Goal: Complete application form

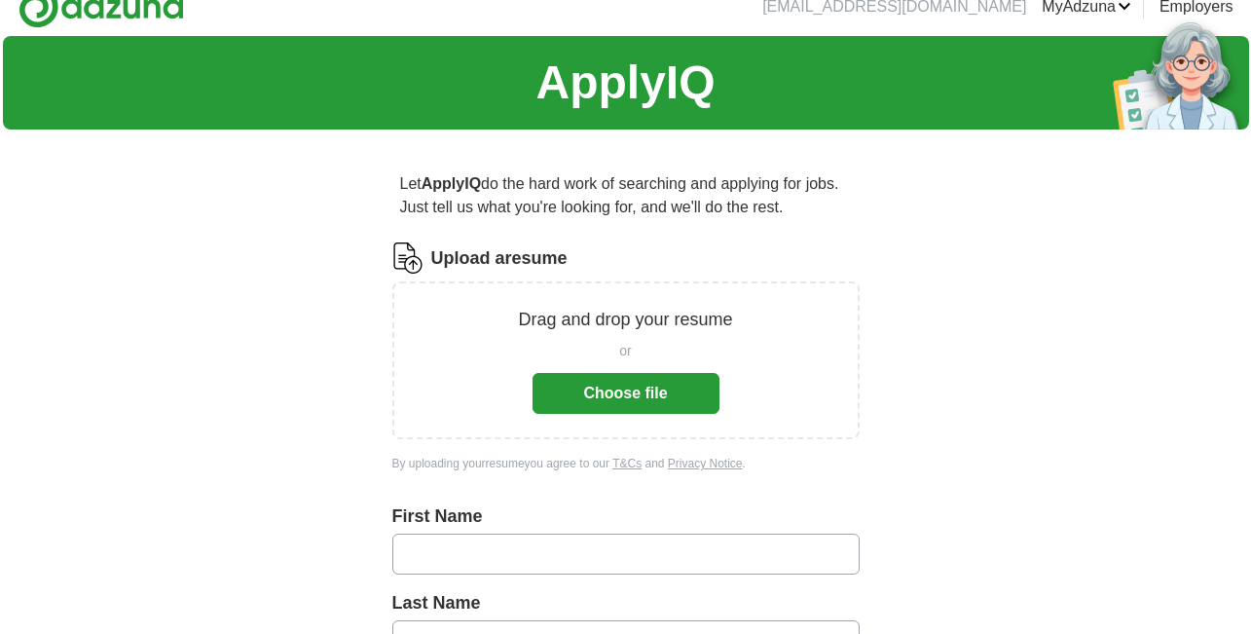
scroll to position [35, 0]
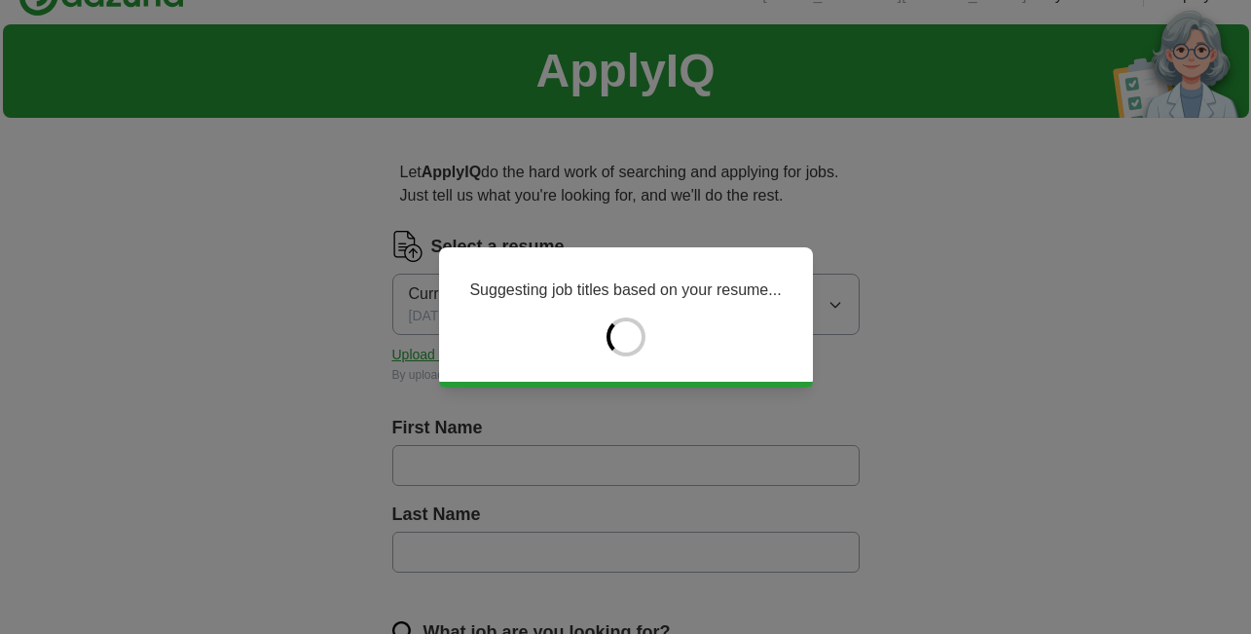
type input "*******"
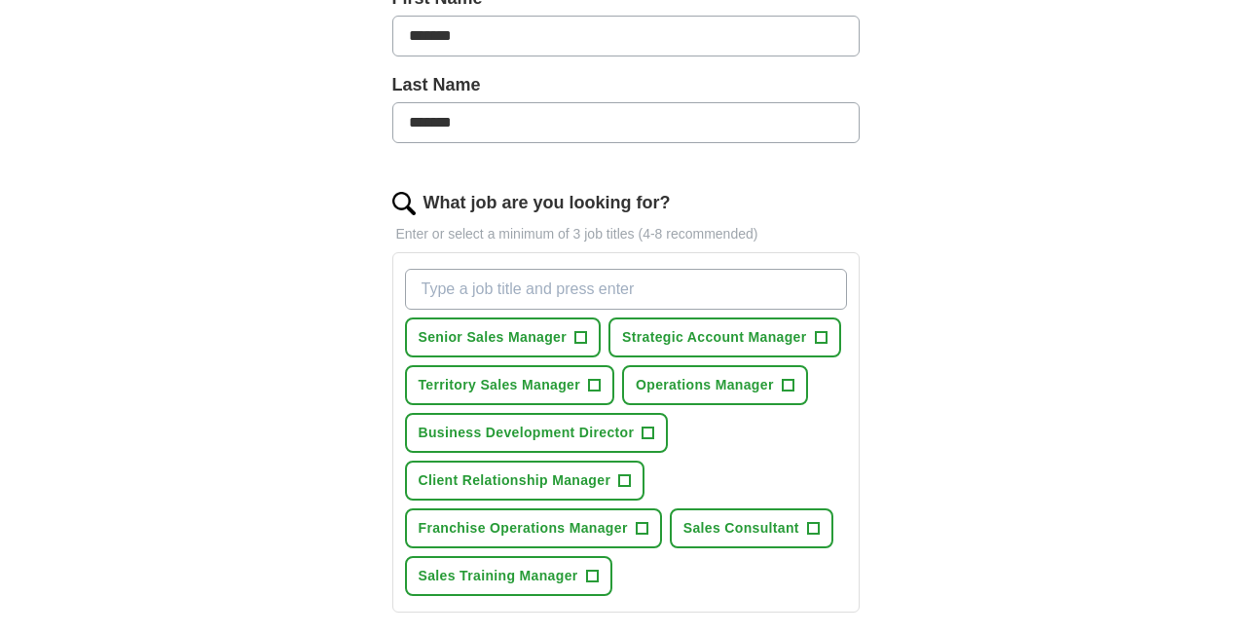
scroll to position [531, 0]
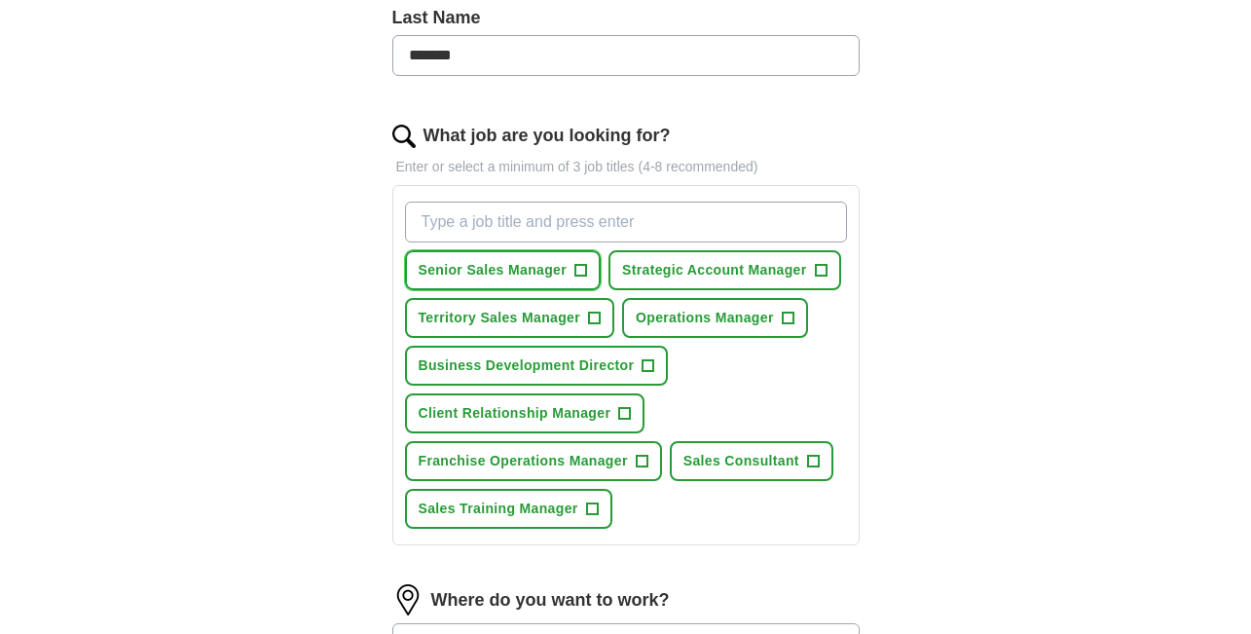
click at [590, 274] on button "Senior Sales Manager +" at bounding box center [503, 270] width 197 height 40
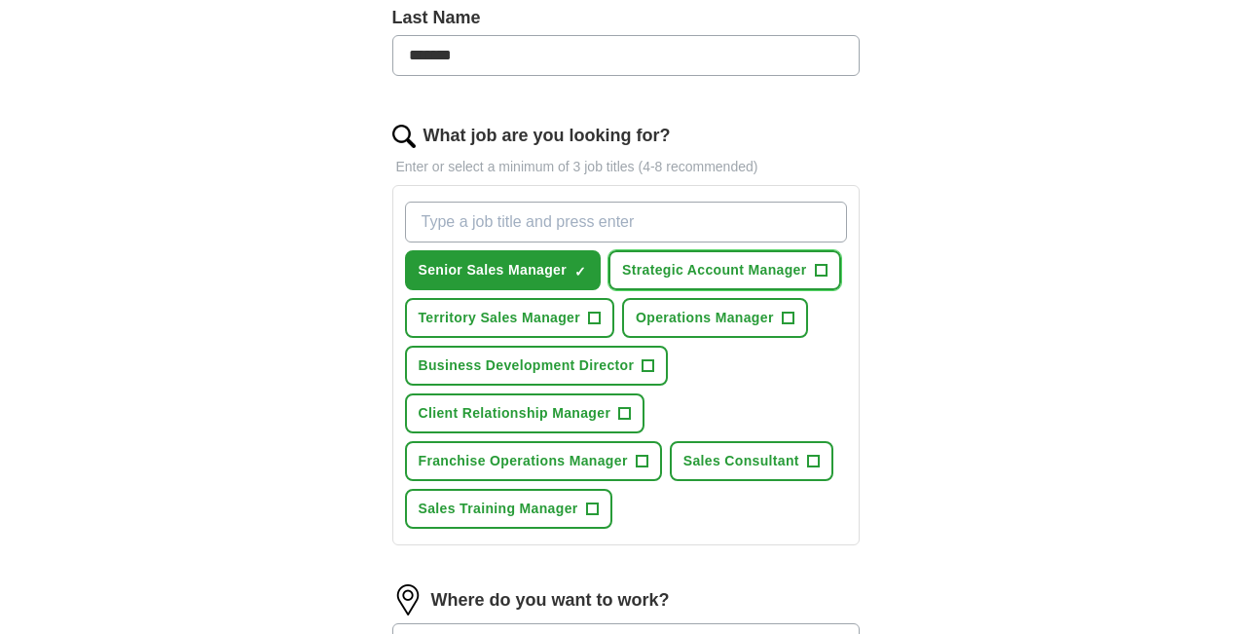
click at [820, 270] on span "+" at bounding box center [821, 271] width 12 height 16
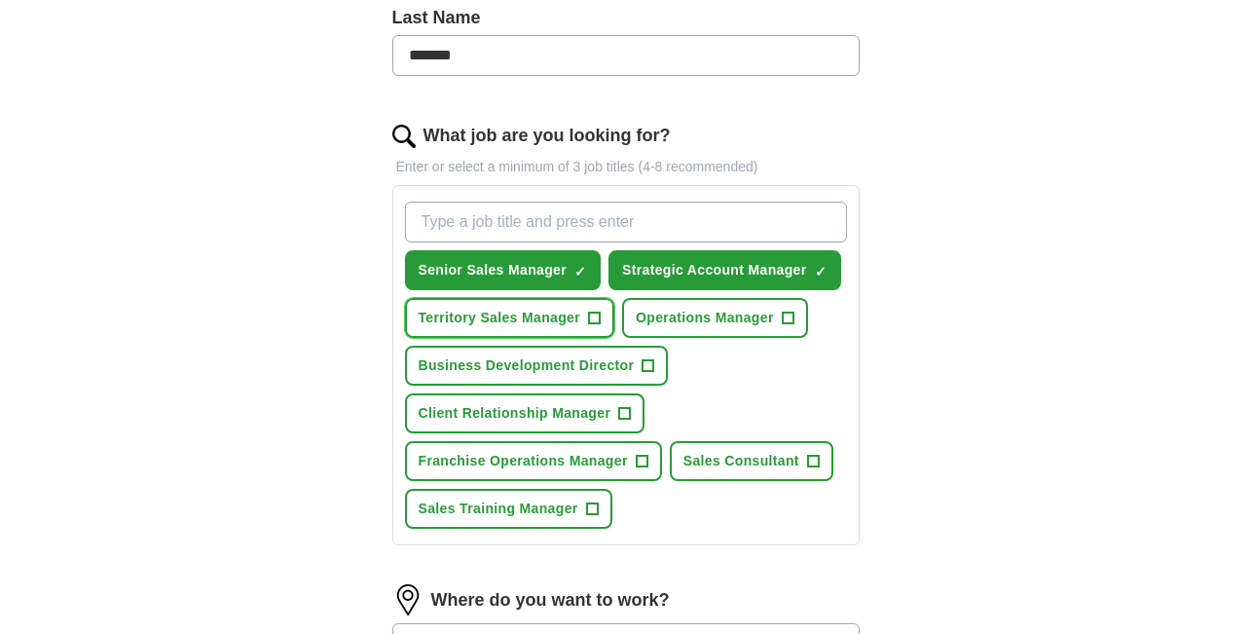
click at [596, 318] on span "+" at bounding box center [595, 318] width 12 height 16
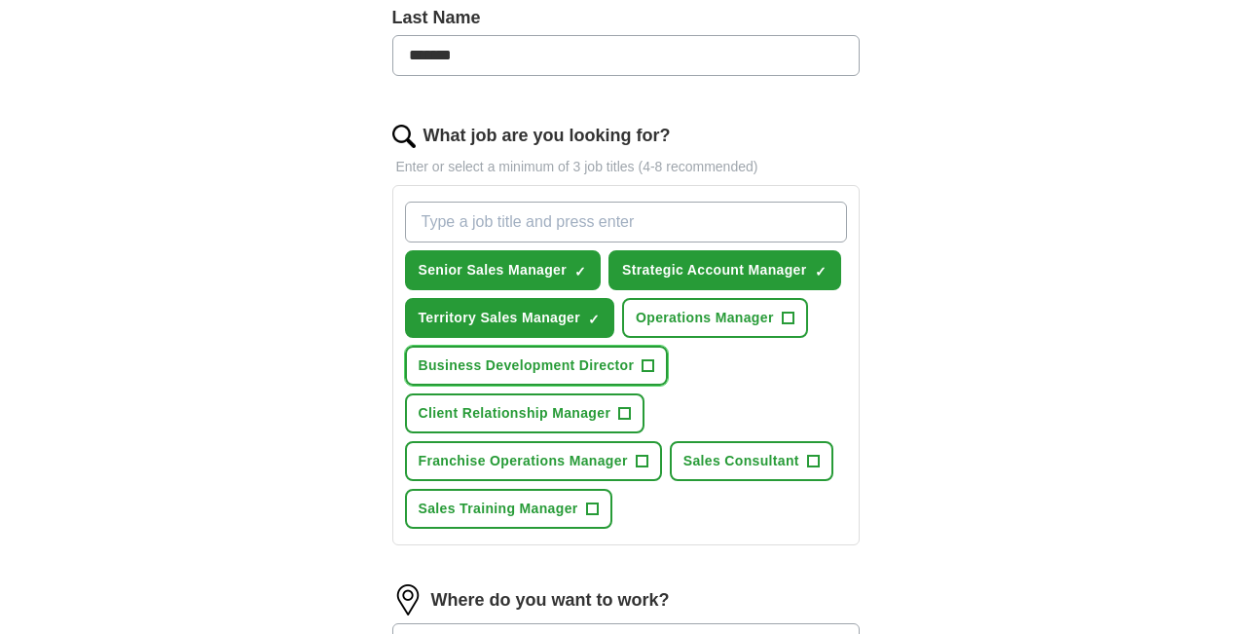
click at [652, 364] on span "+" at bounding box center [648, 366] width 12 height 16
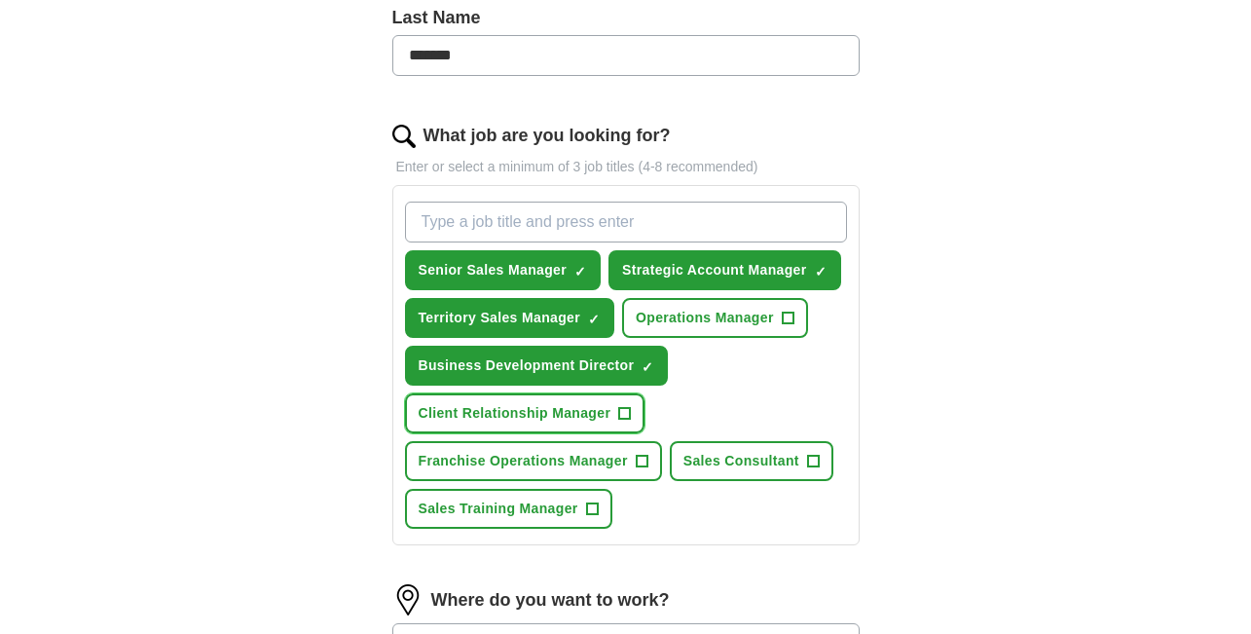
click at [623, 409] on span "+" at bounding box center [625, 414] width 12 height 16
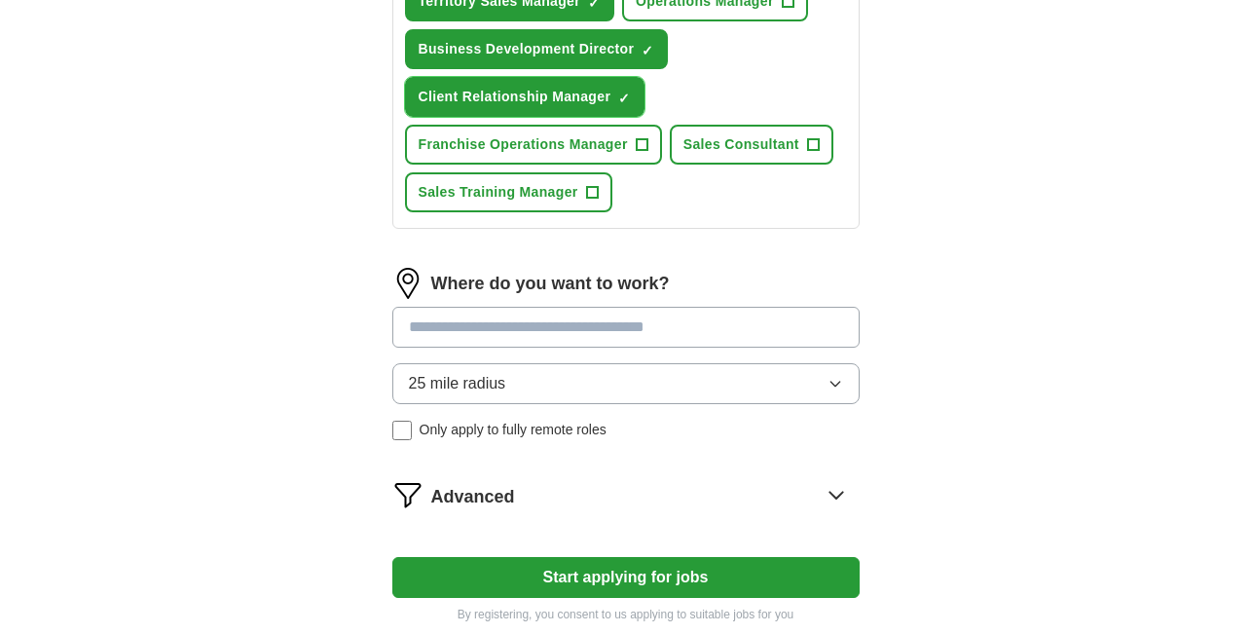
scroll to position [852, 0]
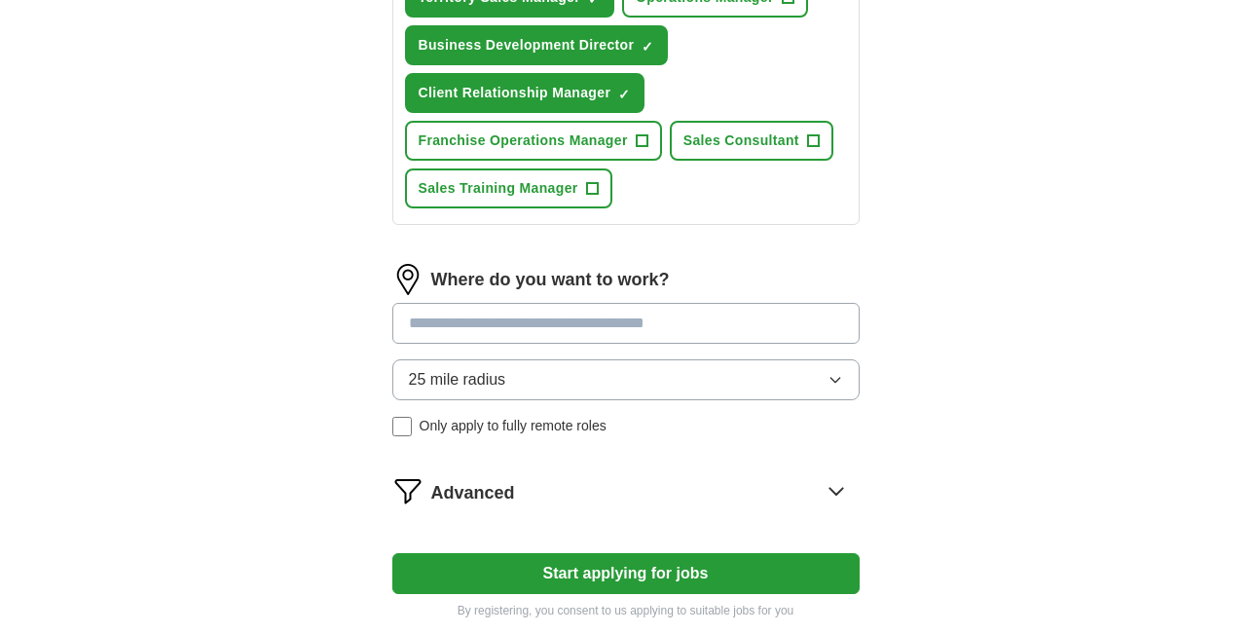
click at [558, 323] on input at bounding box center [625, 323] width 467 height 41
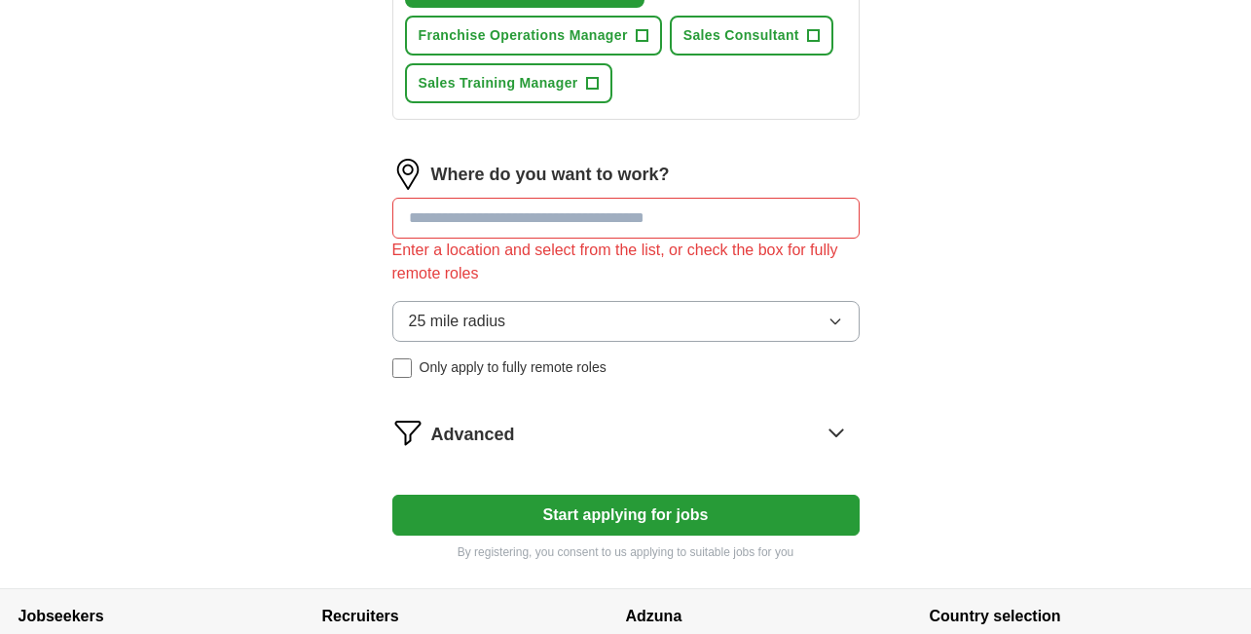
scroll to position [965, 0]
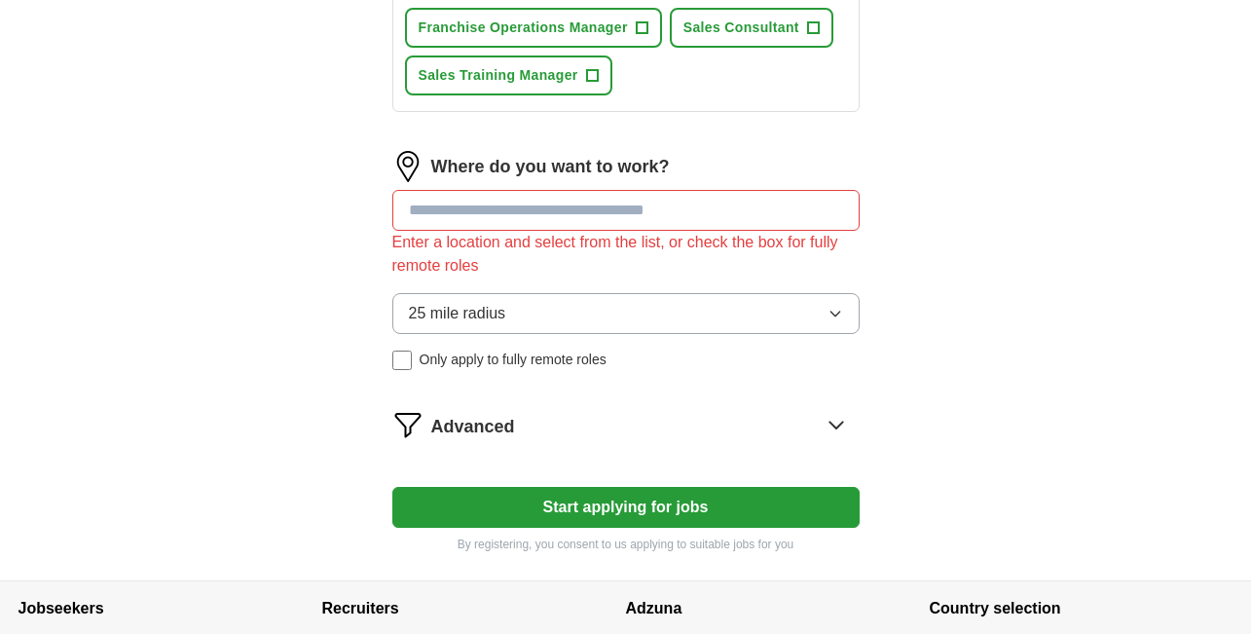
click at [515, 190] on input at bounding box center [625, 210] width 467 height 41
type input "*********"
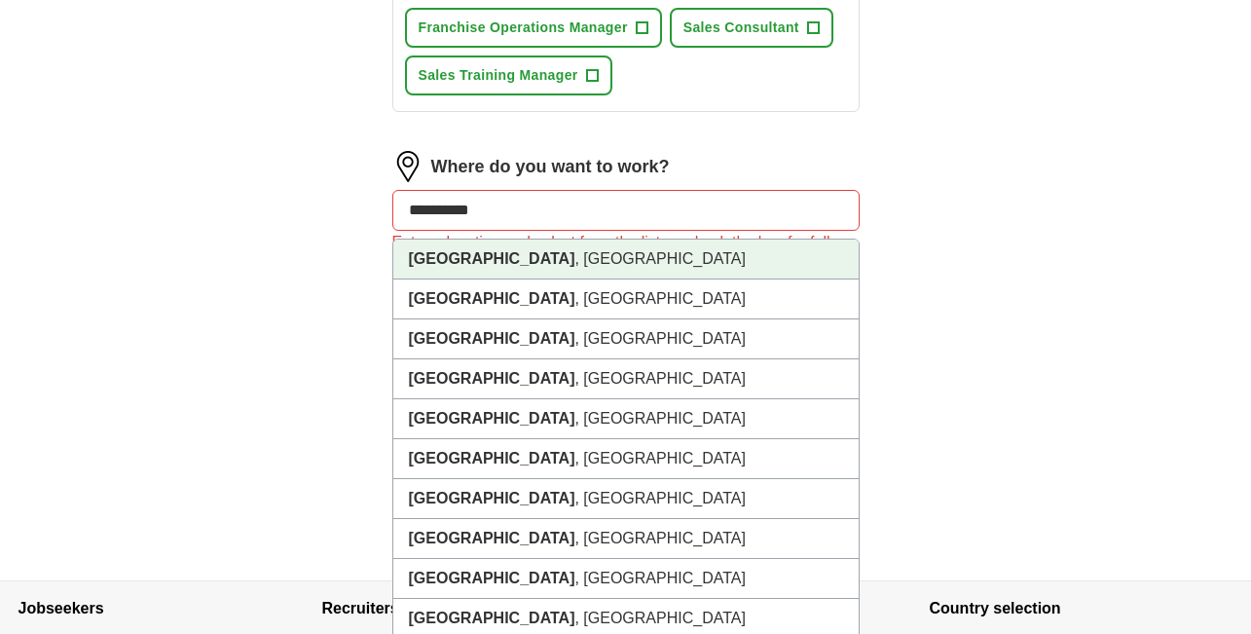
click at [524, 261] on li "[GEOGRAPHIC_DATA] , [GEOGRAPHIC_DATA]" at bounding box center [625, 259] width 465 height 40
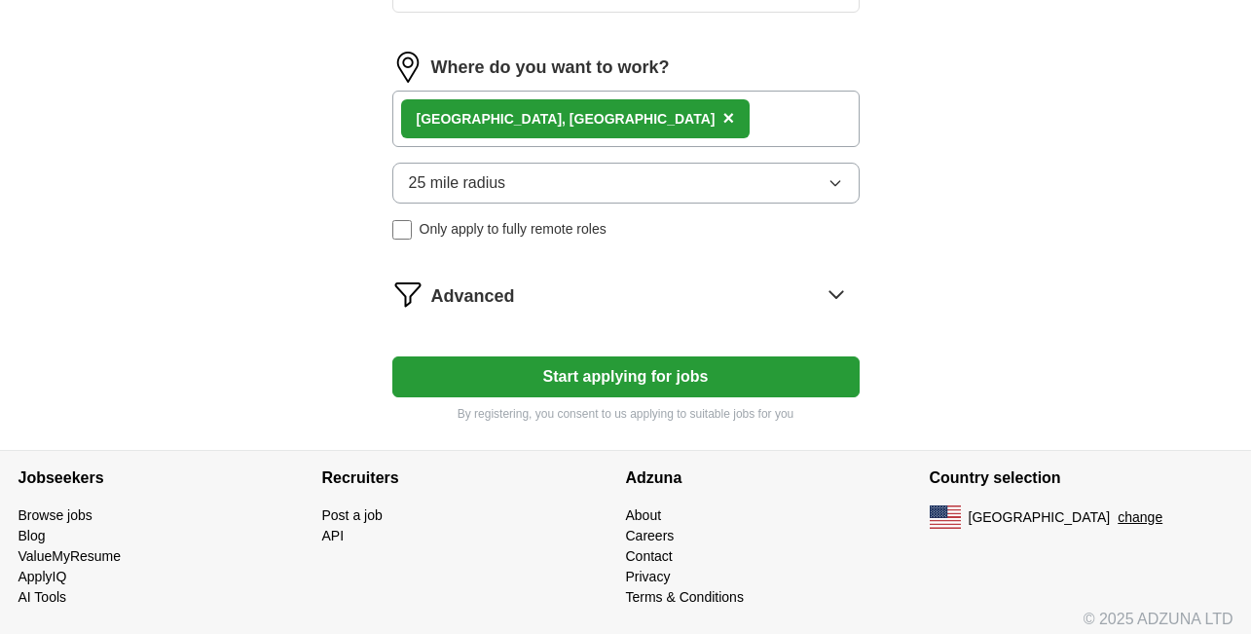
scroll to position [1076, 0]
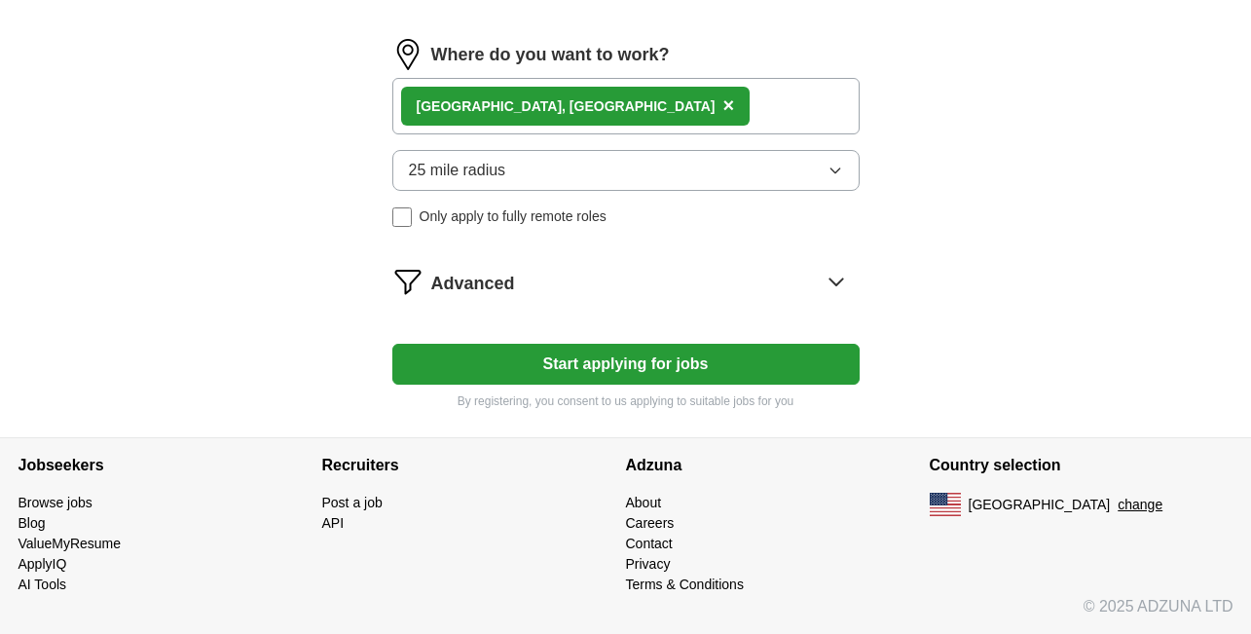
click at [584, 359] on button "Start applying for jobs" at bounding box center [625, 364] width 467 height 41
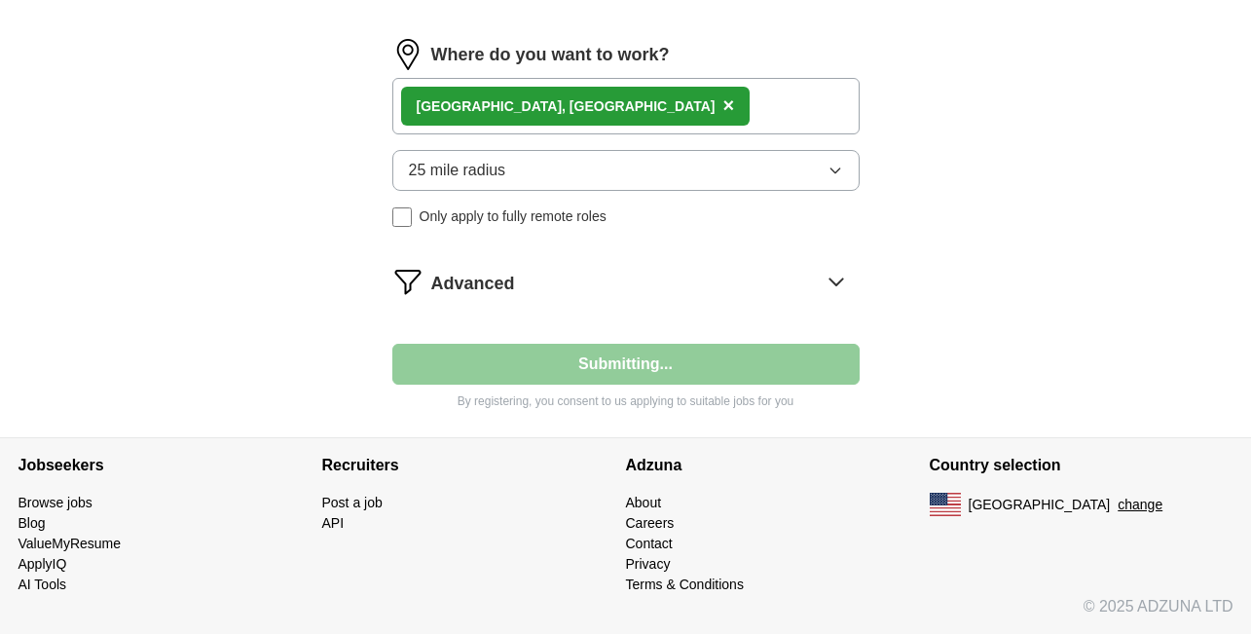
select select "**"
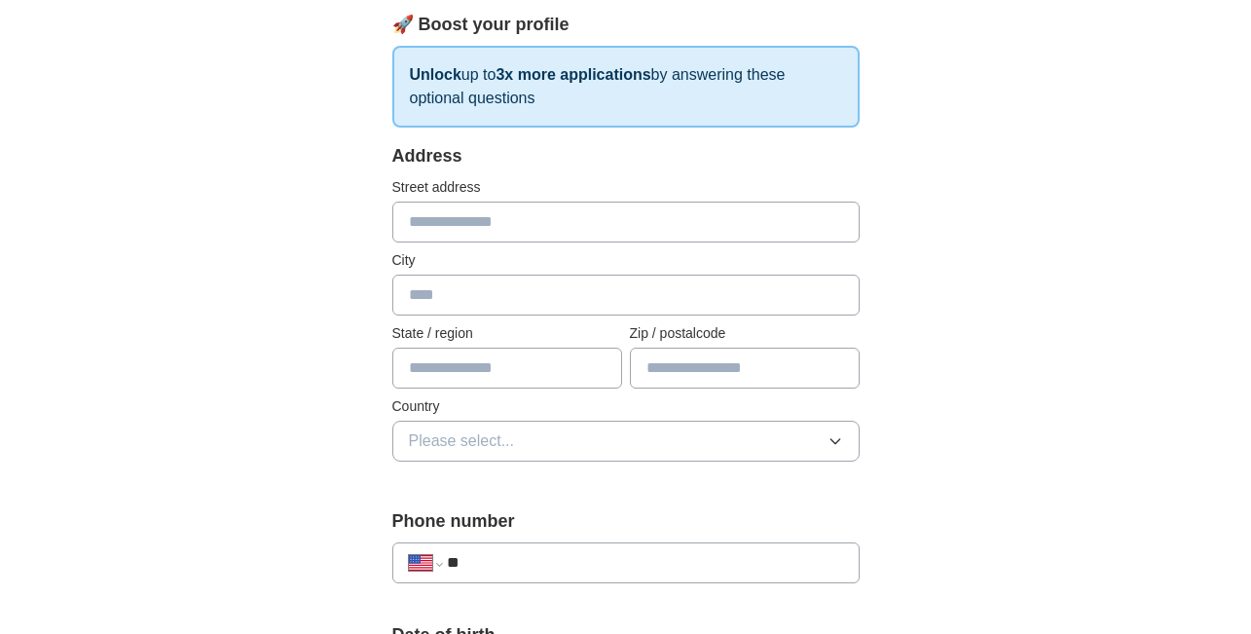
scroll to position [269, 0]
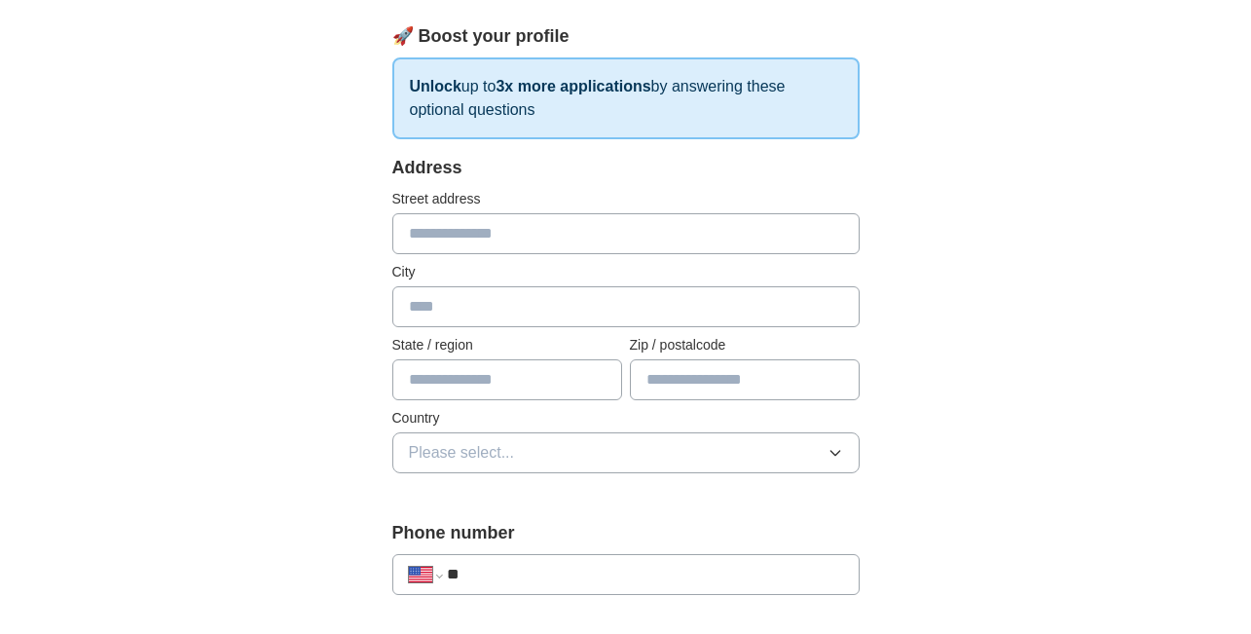
click at [480, 228] on input "text" at bounding box center [625, 233] width 467 height 41
type input "**********"
type input "*********"
type input "*****"
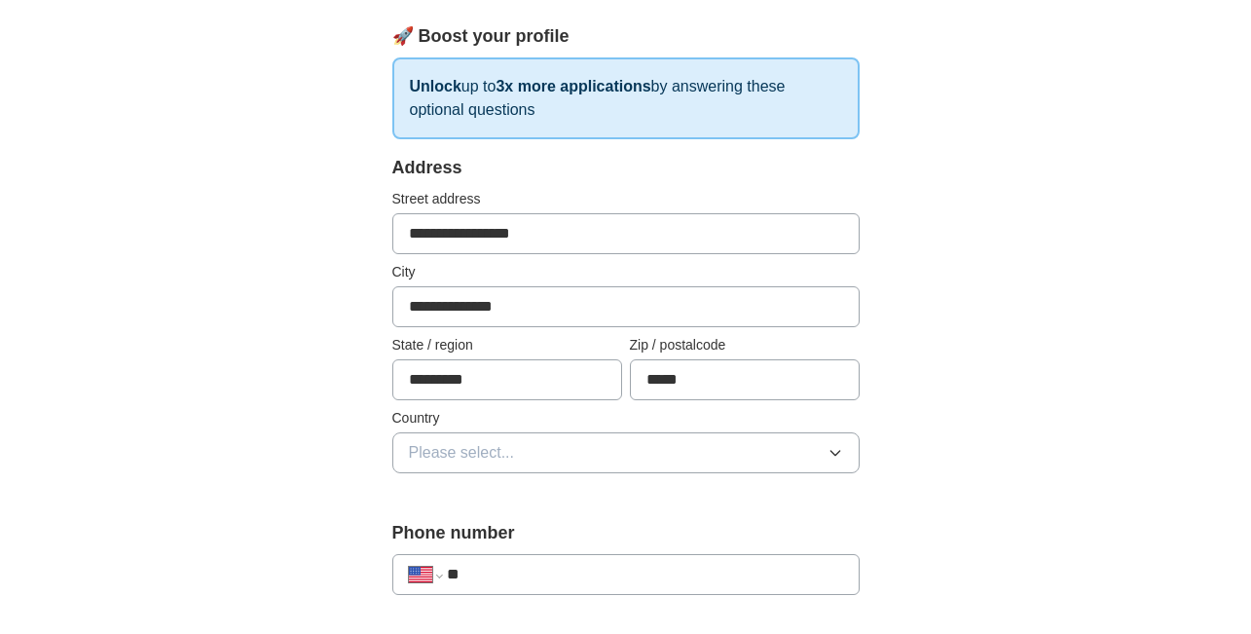
type input "**********"
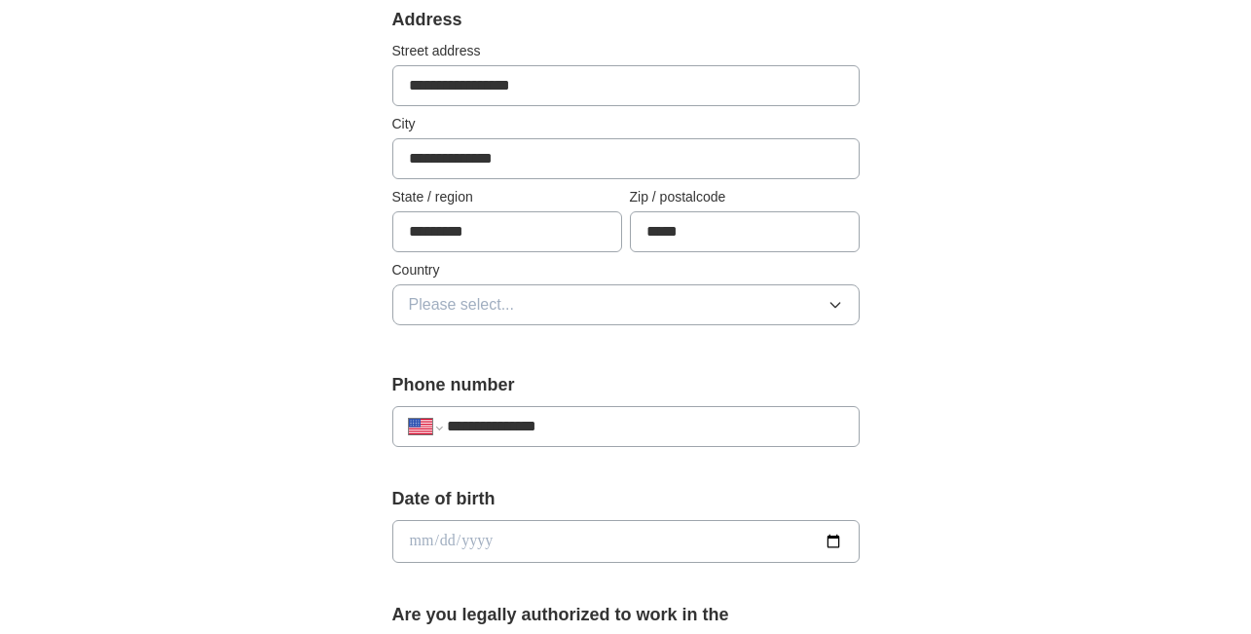
scroll to position [422, 0]
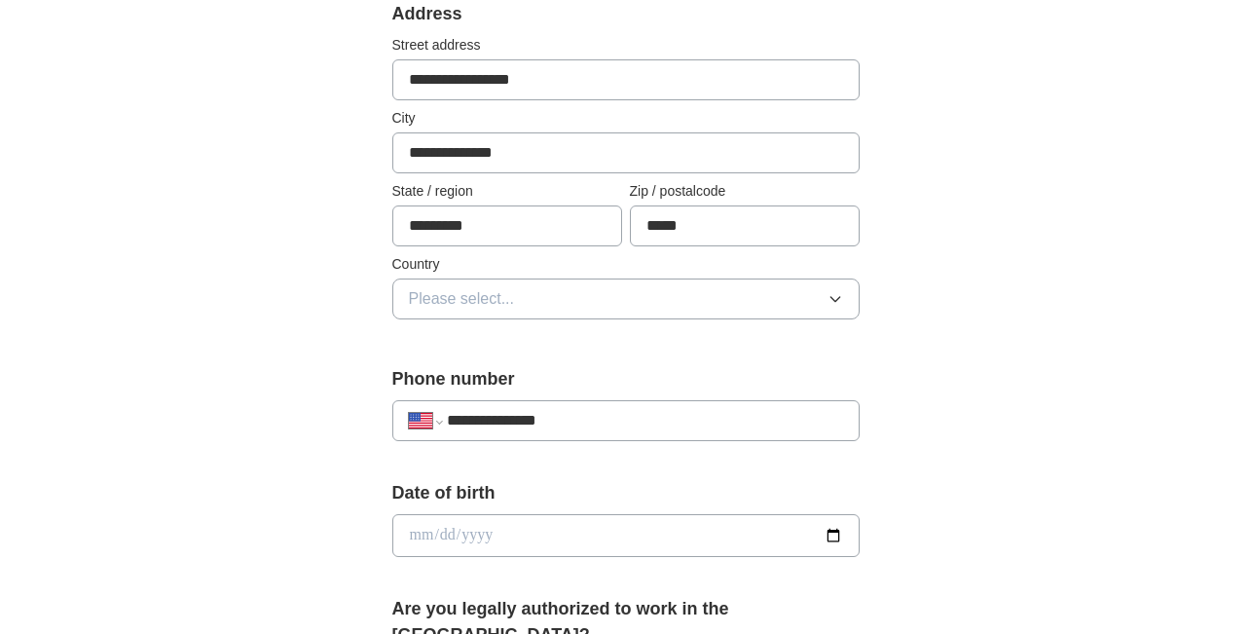
click at [560, 278] on button "Please select..." at bounding box center [625, 298] width 467 height 41
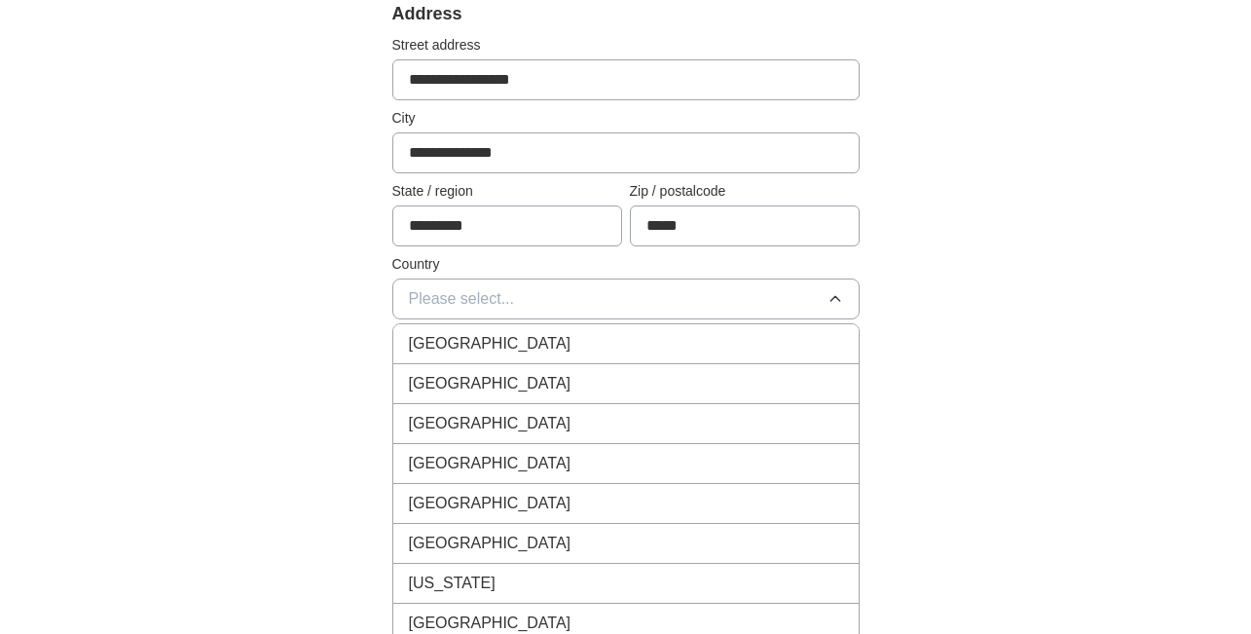
click at [534, 394] on div "[GEOGRAPHIC_DATA]" at bounding box center [626, 383] width 434 height 23
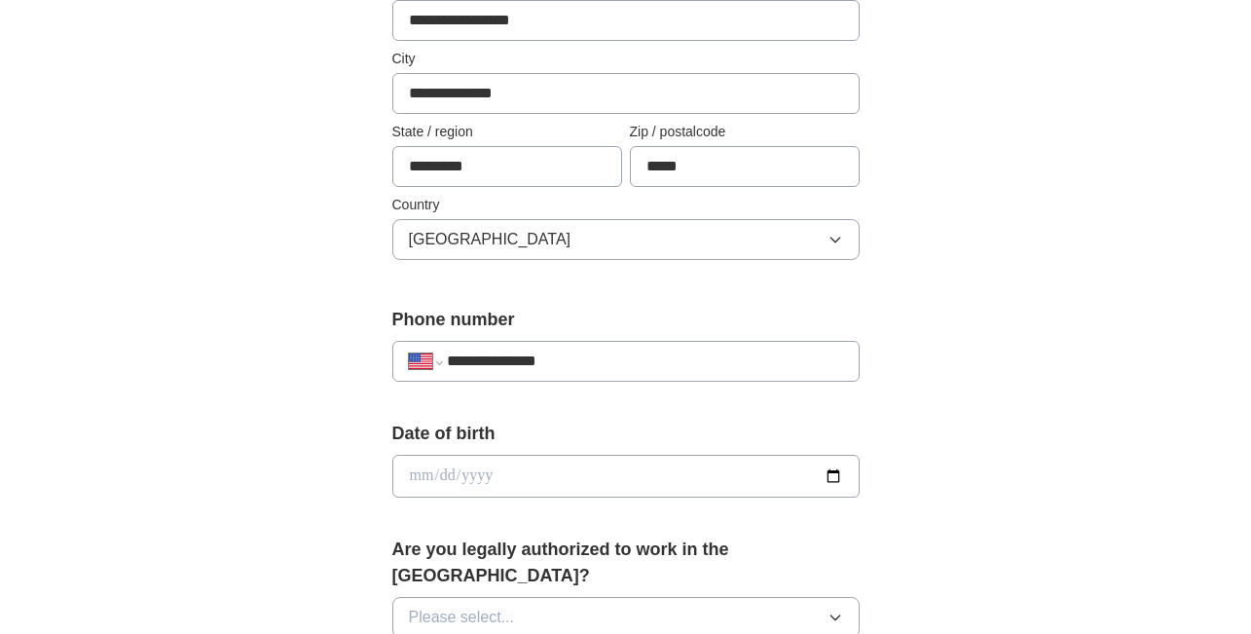
scroll to position [563, 0]
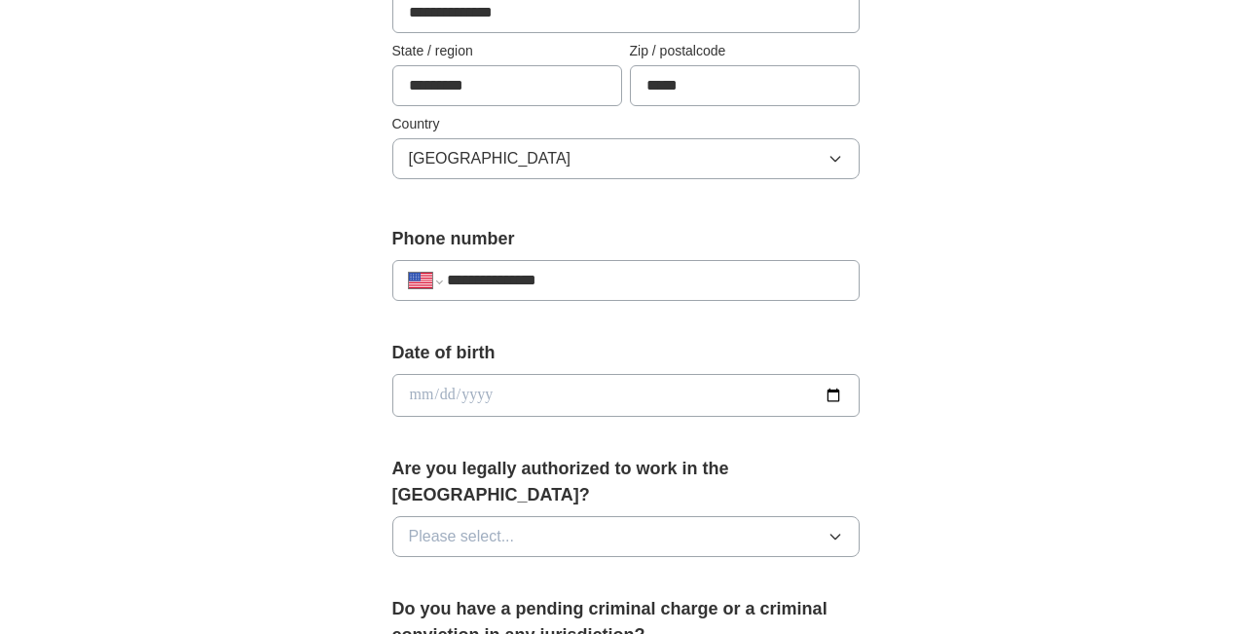
click at [584, 390] on input "date" at bounding box center [625, 395] width 467 height 43
type input "**********"
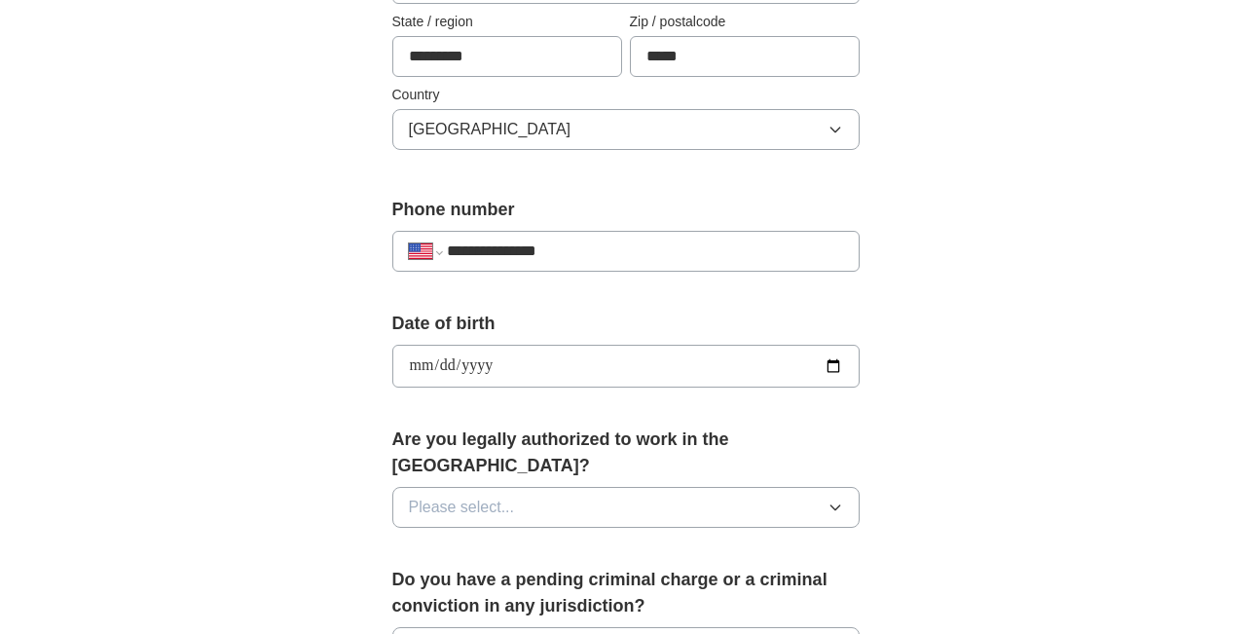
scroll to position [593, 0]
click at [650, 486] on button "Please select..." at bounding box center [625, 506] width 467 height 41
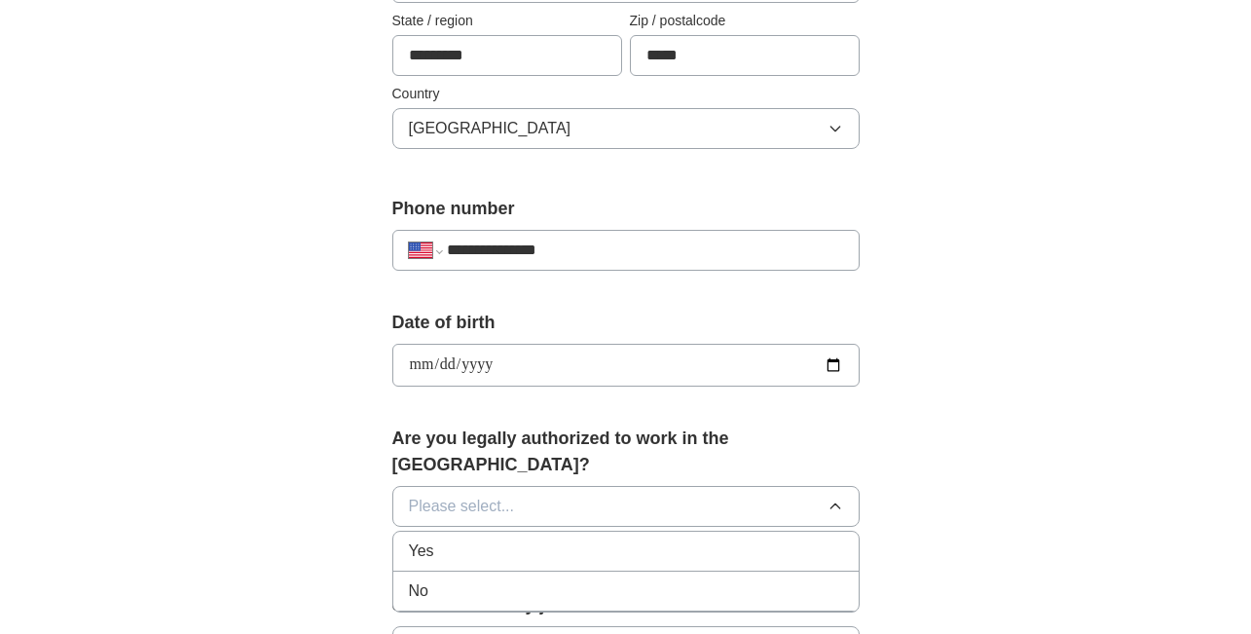
click at [635, 539] on div "Yes" at bounding box center [626, 550] width 434 height 23
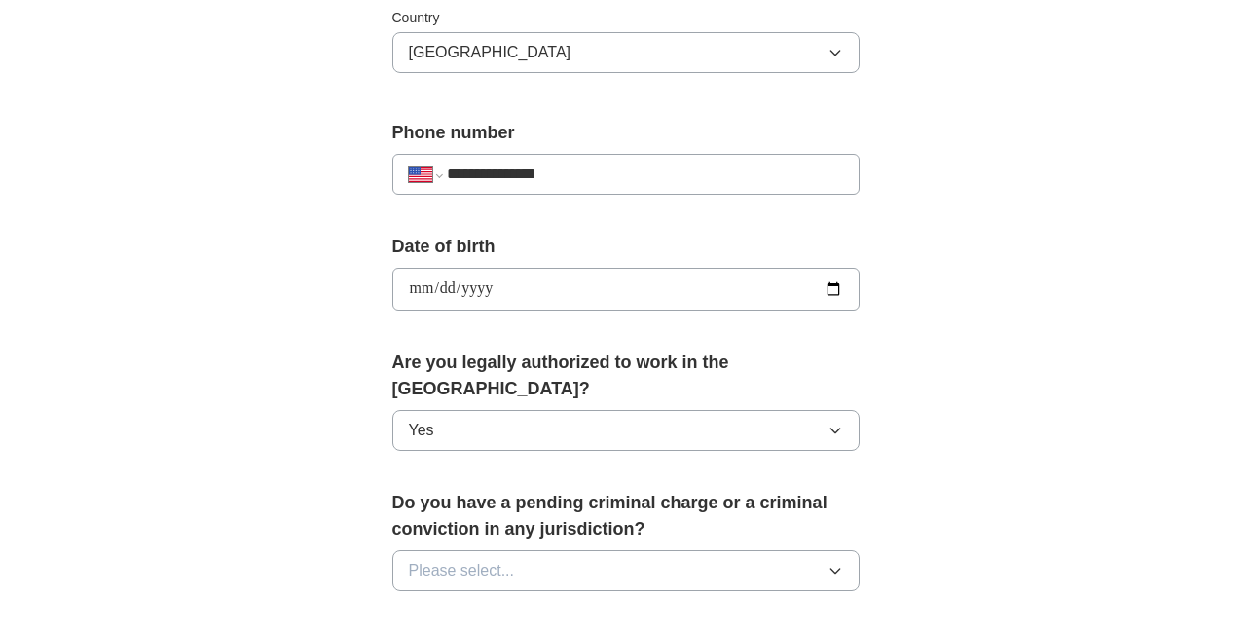
scroll to position [757, 0]
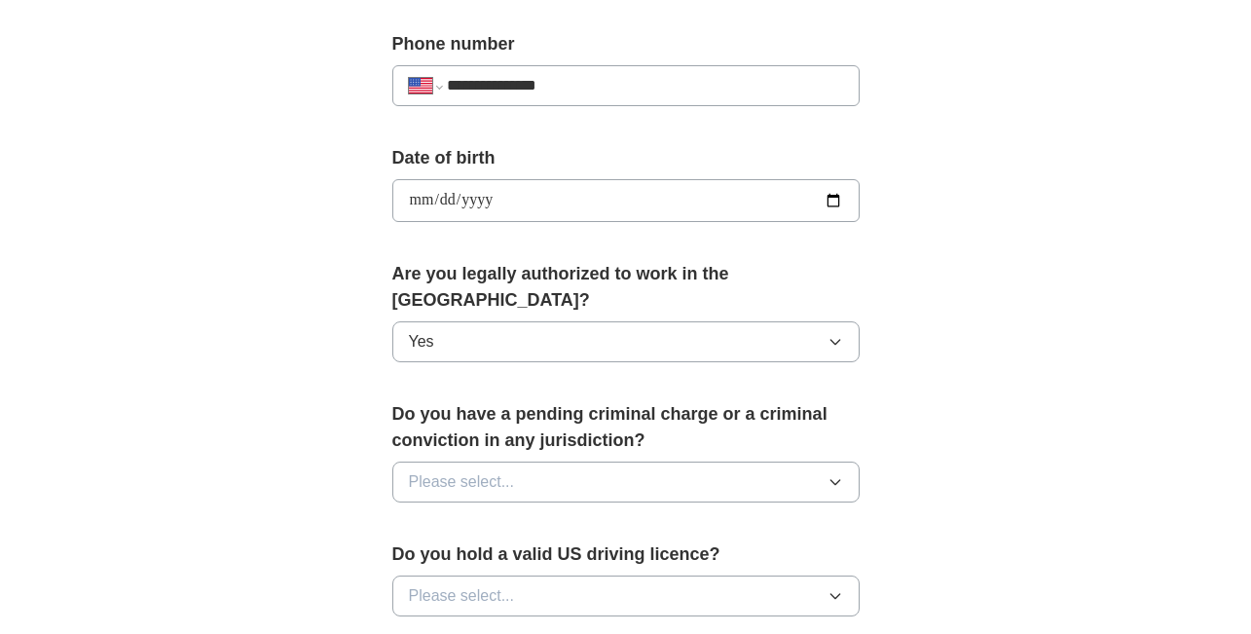
click at [682, 461] on button "Please select..." at bounding box center [625, 481] width 467 height 41
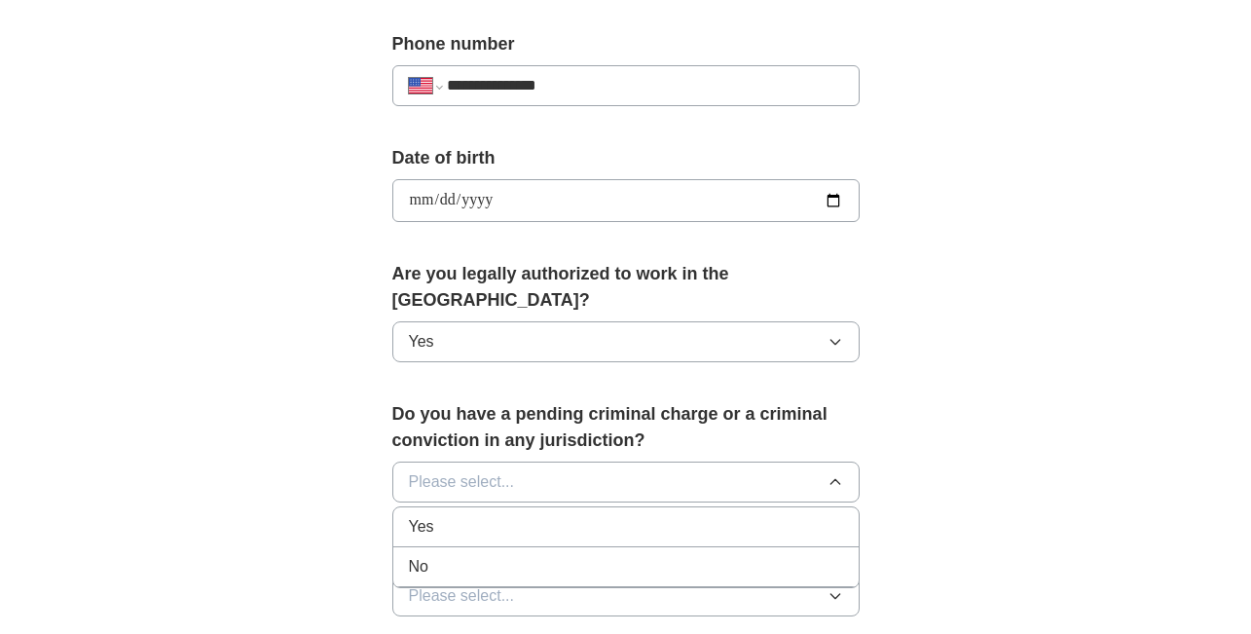
click at [665, 515] on div "Yes" at bounding box center [626, 526] width 434 height 23
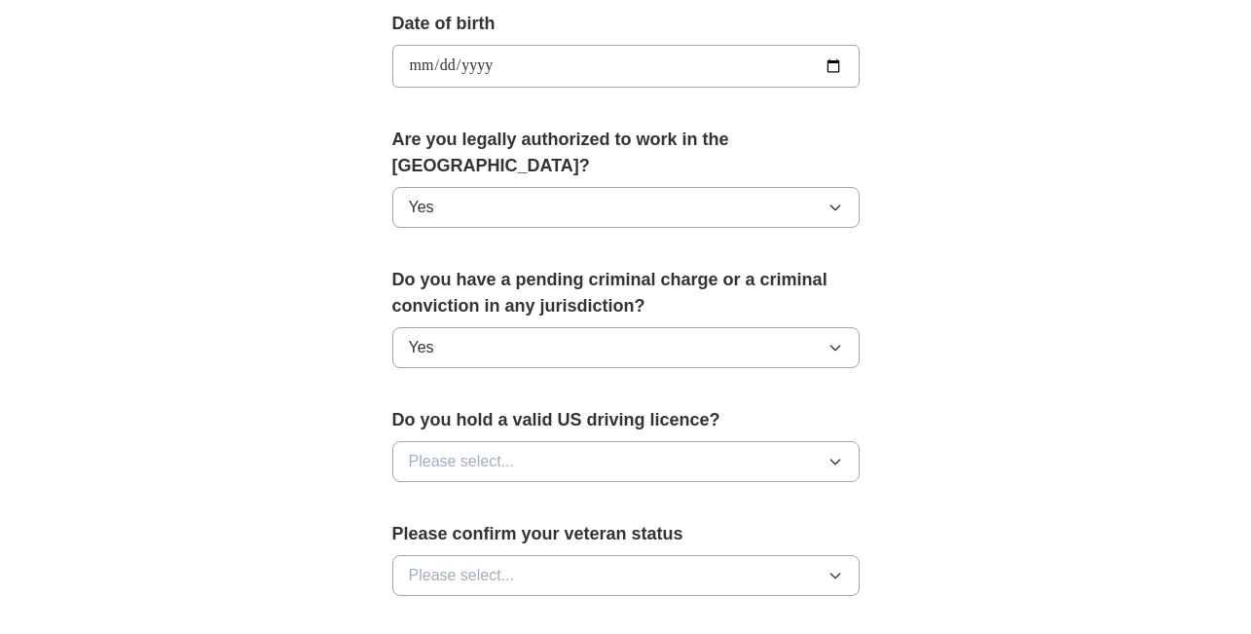
scroll to position [892, 0]
click at [680, 440] on button "Please select..." at bounding box center [625, 460] width 467 height 41
click at [639, 493] on div "Yes" at bounding box center [626, 504] width 434 height 23
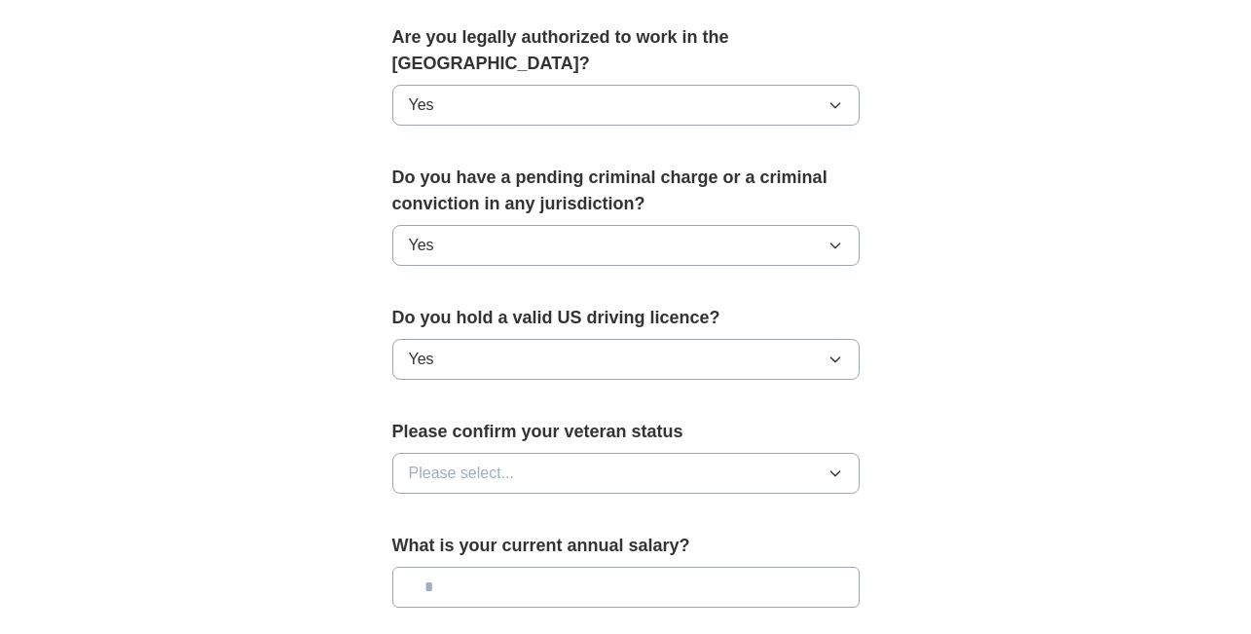
scroll to position [1001, 0]
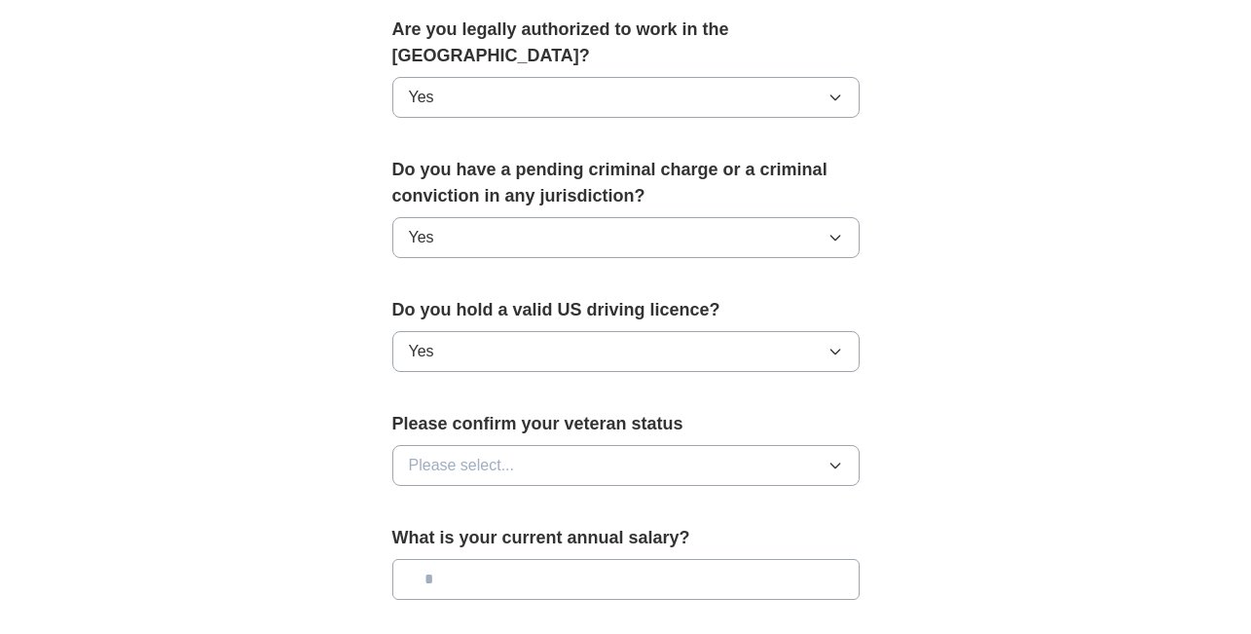
click at [684, 445] on button "Please select..." at bounding box center [625, 465] width 467 height 41
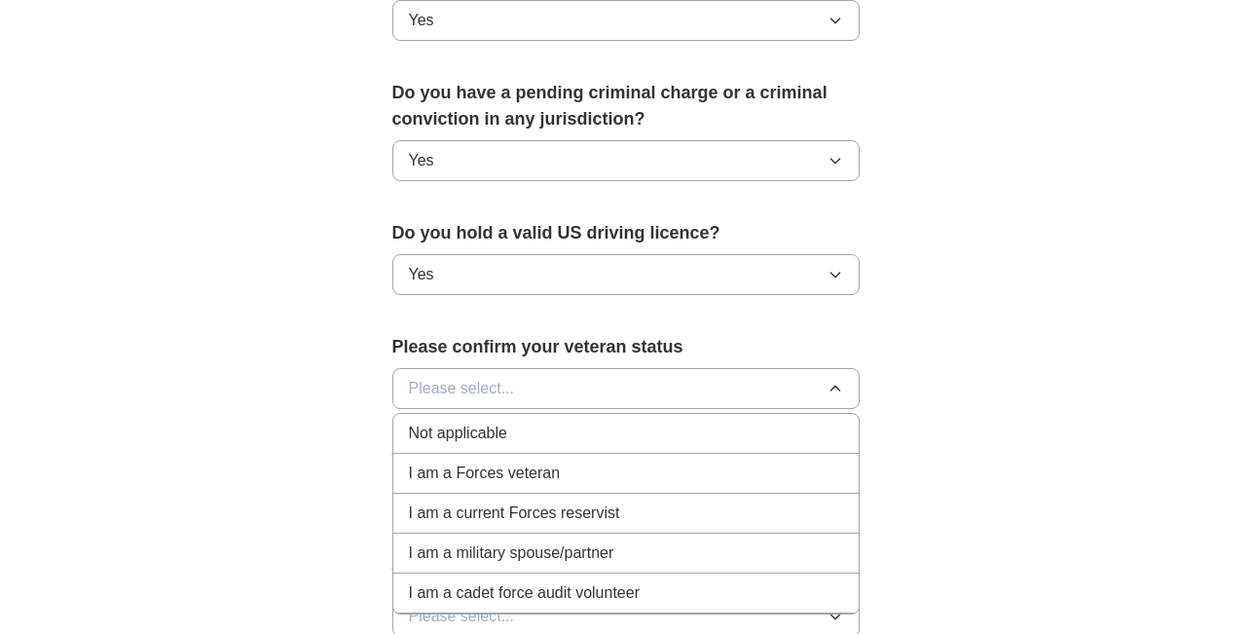
scroll to position [1119, 0]
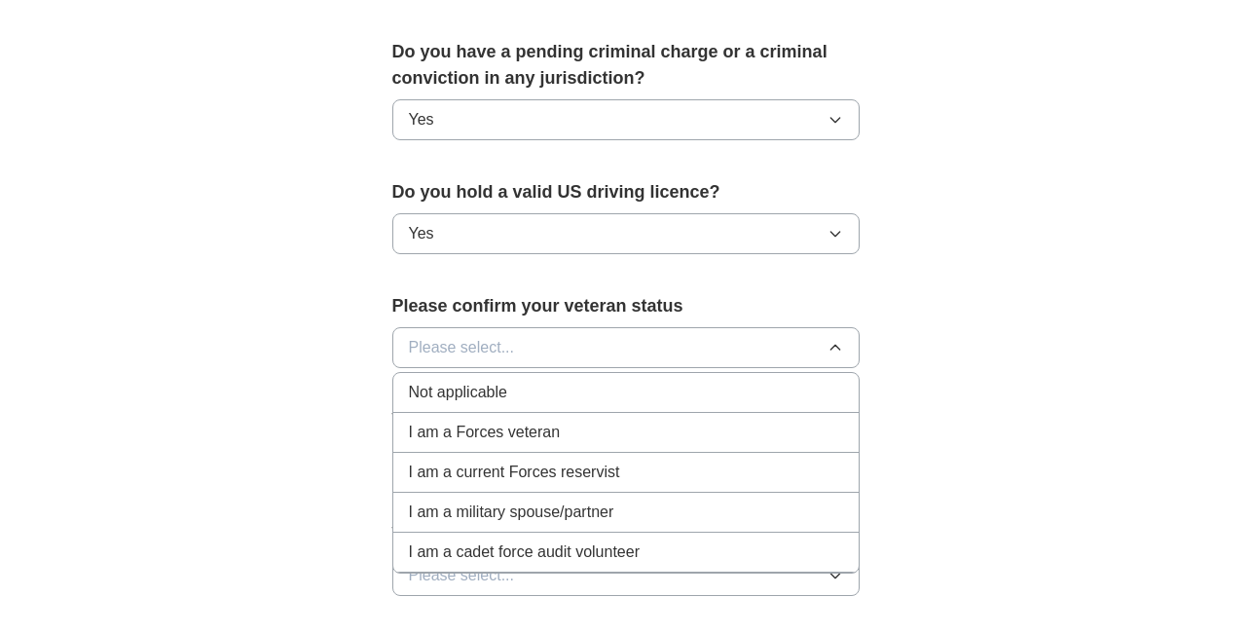
click at [493, 381] on span "Not applicable" at bounding box center [458, 392] width 98 height 23
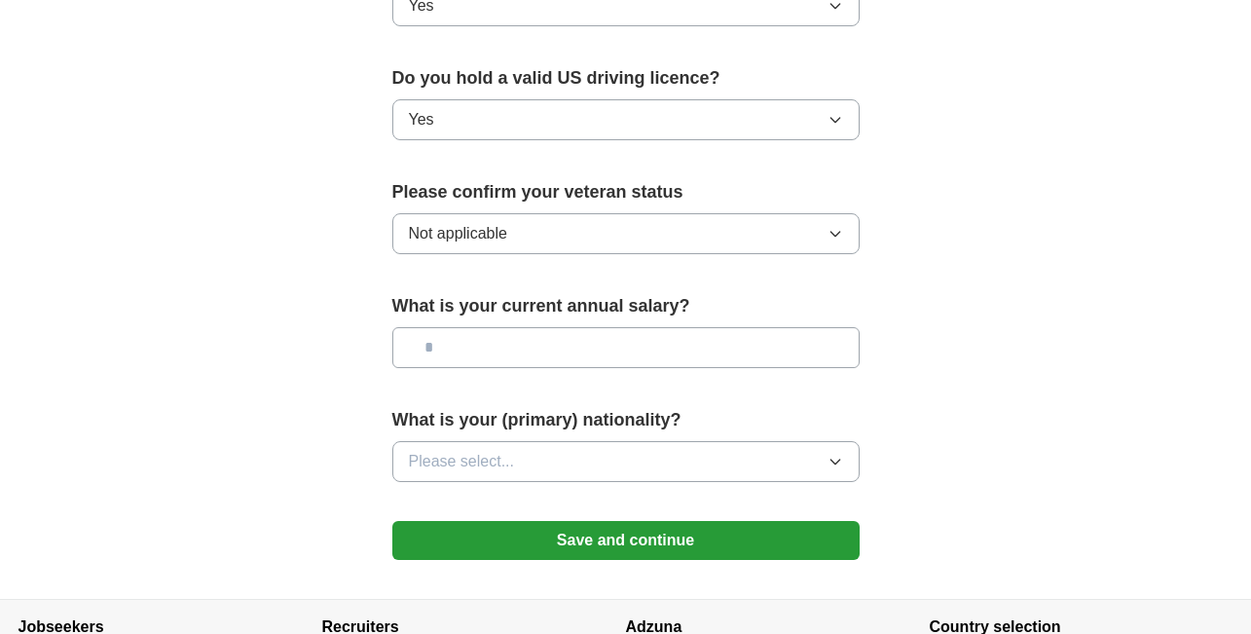
scroll to position [1247, 0]
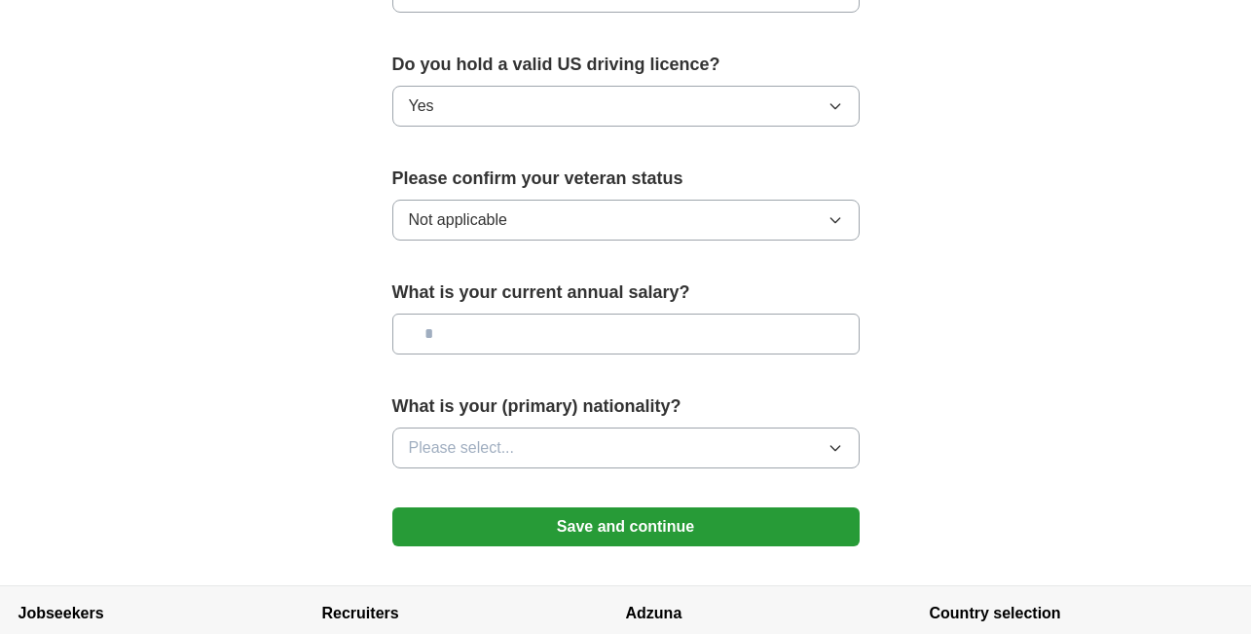
click at [580, 427] on button "Please select..." at bounding box center [625, 447] width 467 height 41
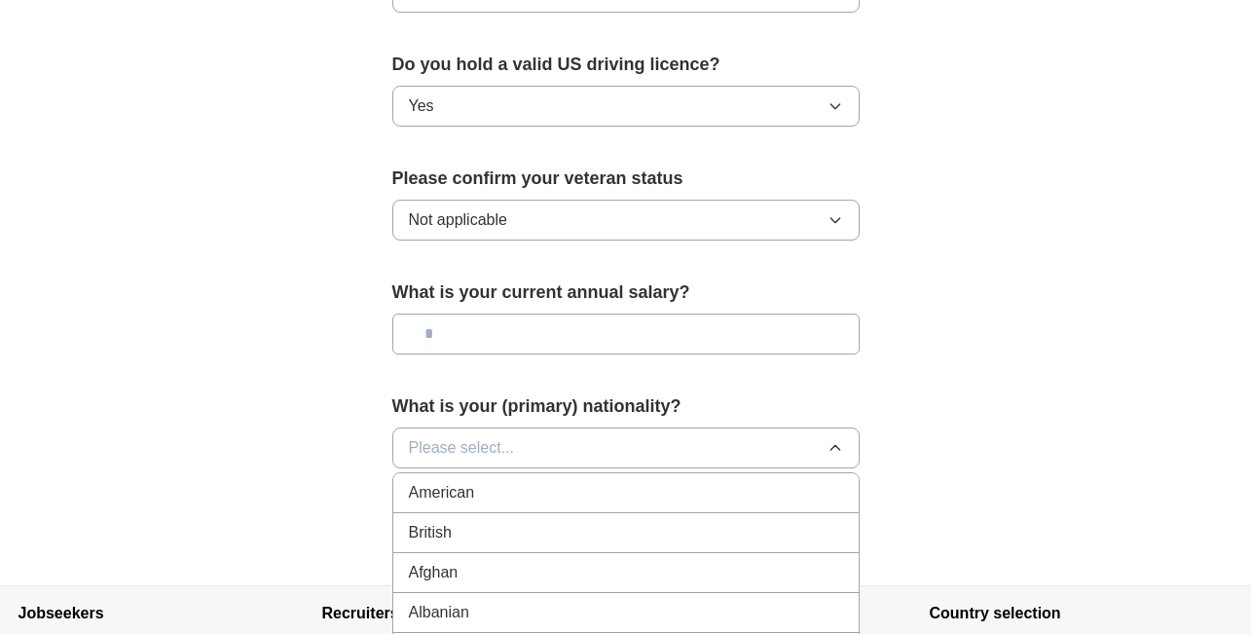
click at [517, 481] on div "American" at bounding box center [626, 492] width 434 height 23
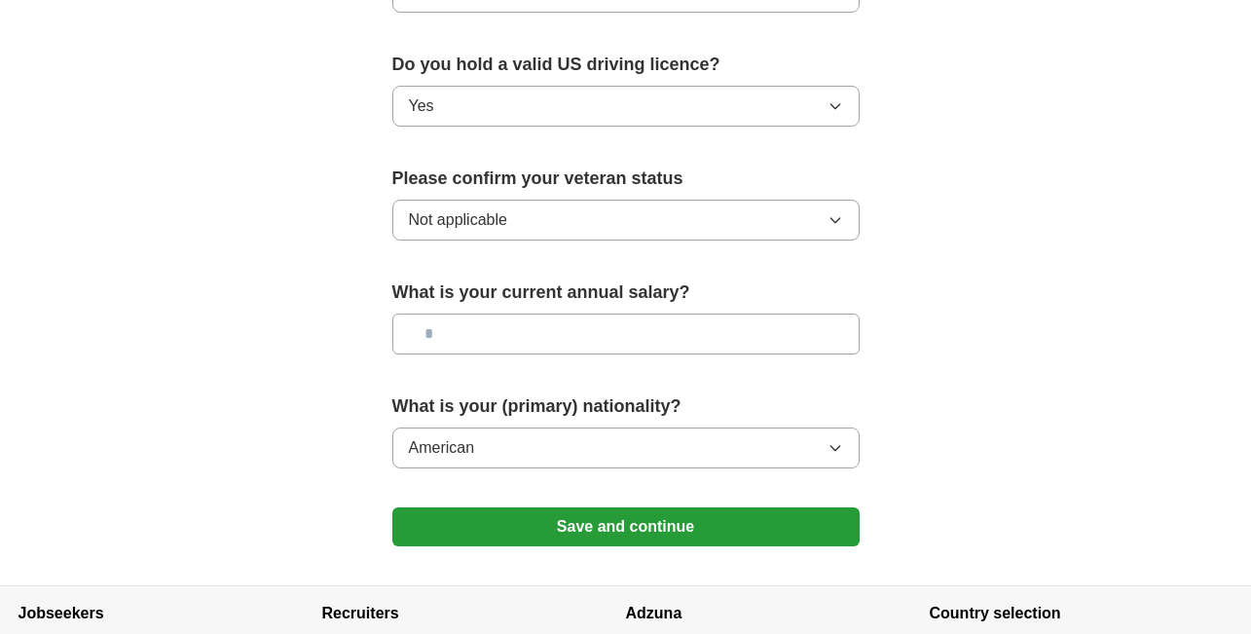
click at [533, 507] on button "Save and continue" at bounding box center [625, 526] width 467 height 39
